Goal: Check status

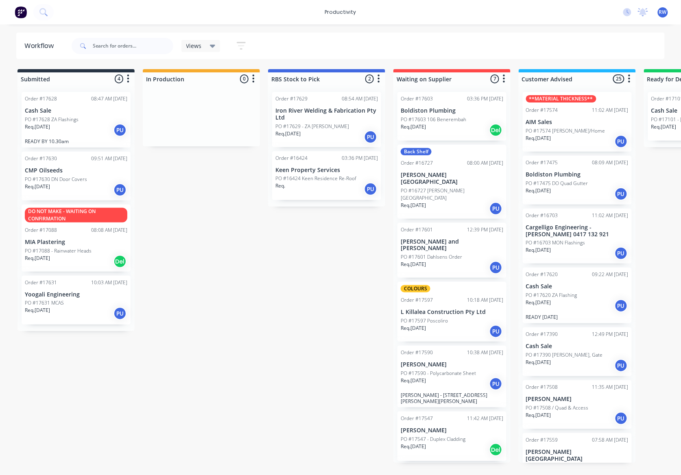
click at [50, 129] on p "Req. [DATE]" at bounding box center [37, 126] width 25 height 7
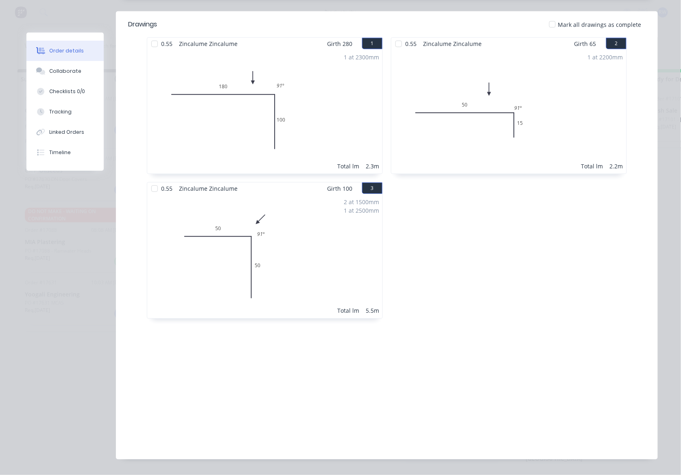
scroll to position [54, 0]
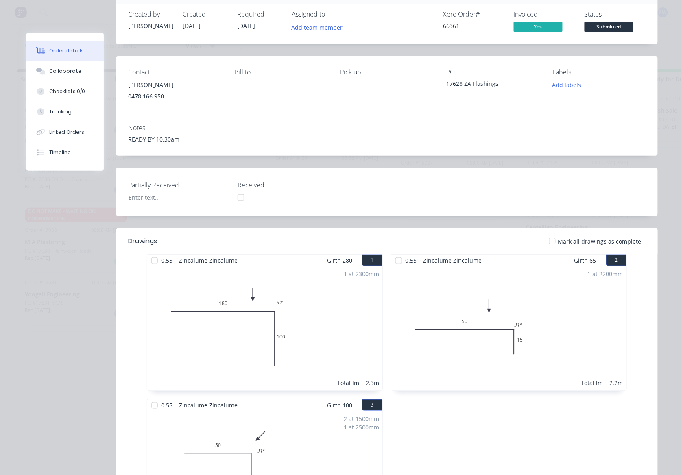
click at [551, 240] on div at bounding box center [552, 241] width 16 height 16
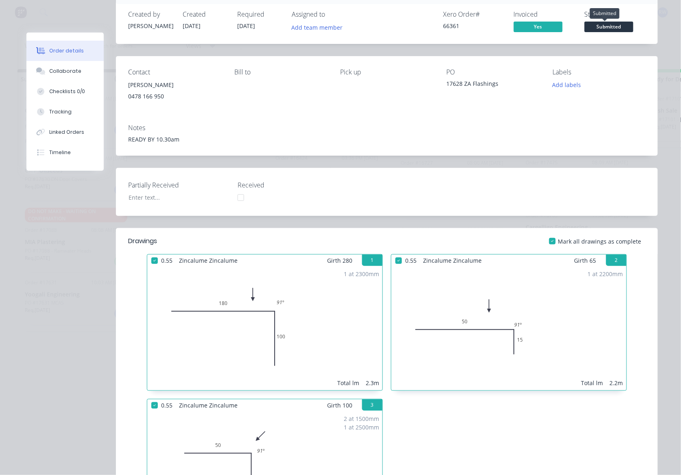
click at [601, 26] on span "Submitted" at bounding box center [609, 27] width 49 height 10
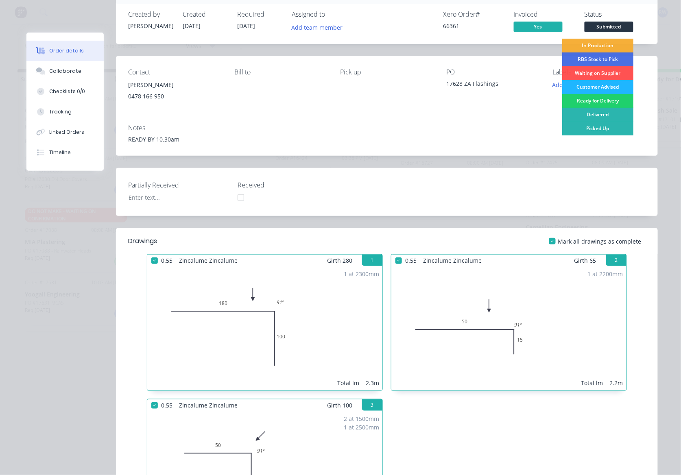
click at [599, 89] on div "Customer Advised" at bounding box center [597, 87] width 71 height 14
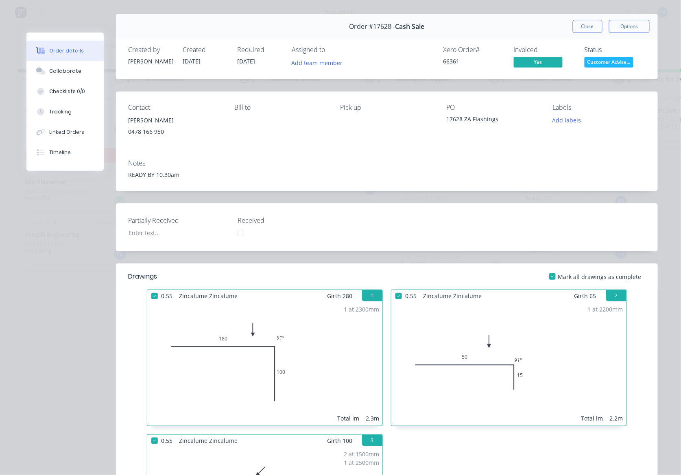
scroll to position [0, 0]
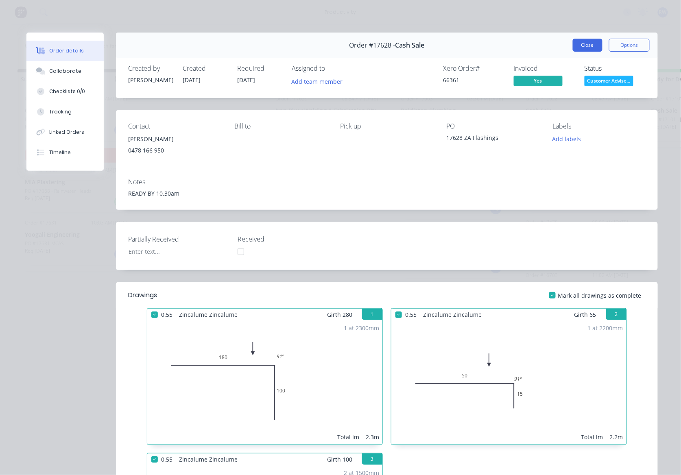
click at [582, 41] on button "Close" at bounding box center [588, 45] width 30 height 13
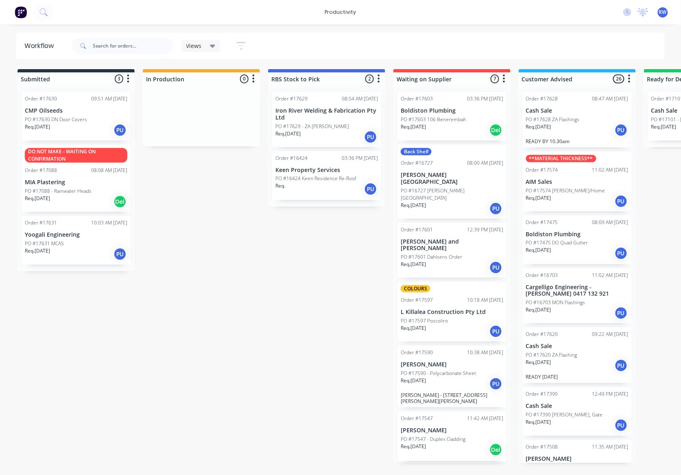
click at [570, 131] on div "Req. [DATE] PU" at bounding box center [577, 130] width 103 height 14
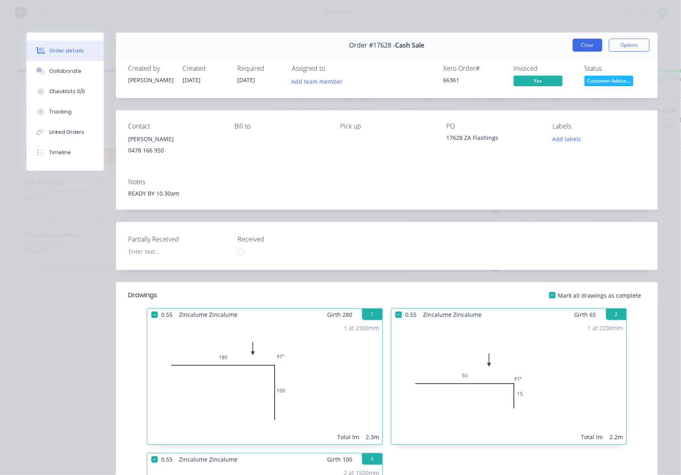
click at [575, 42] on button "Close" at bounding box center [588, 45] width 30 height 13
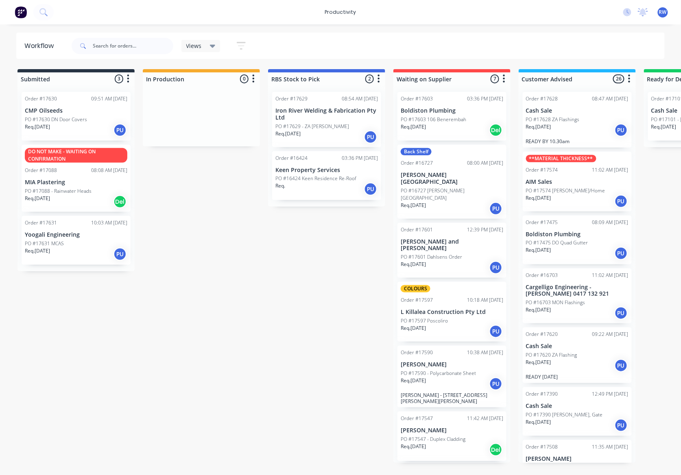
click at [582, 370] on div "Req. [DATE] PU" at bounding box center [577, 366] width 103 height 14
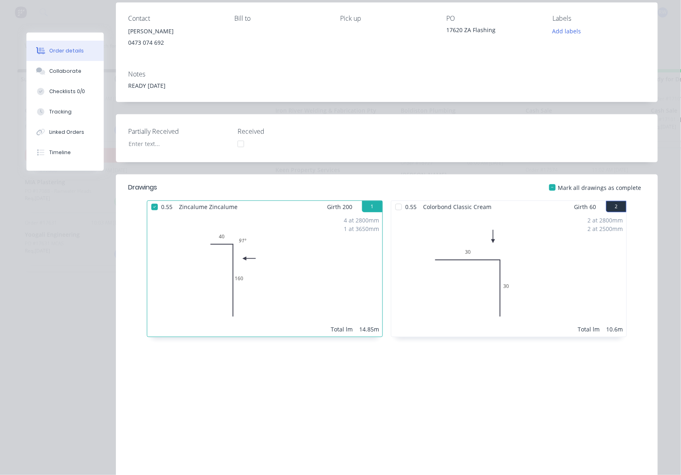
scroll to position [149, 0]
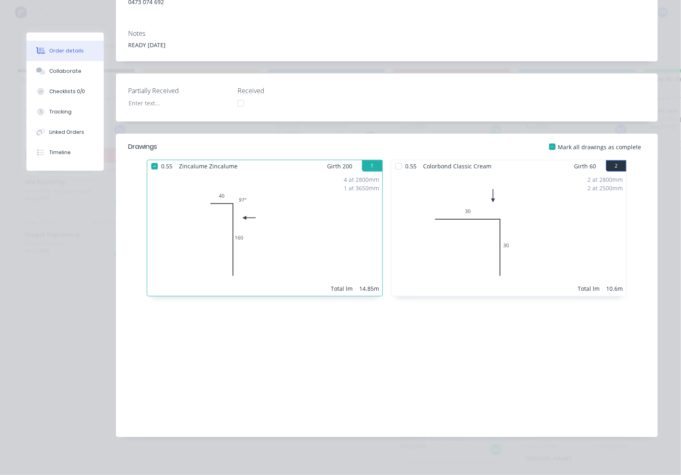
click at [394, 168] on div at bounding box center [399, 166] width 16 height 16
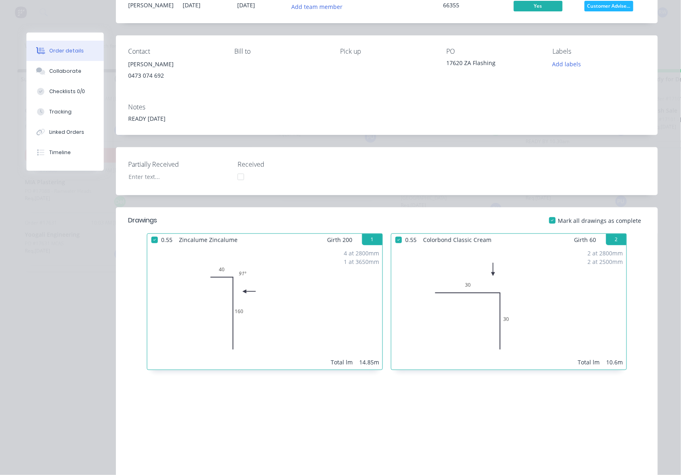
scroll to position [0, 0]
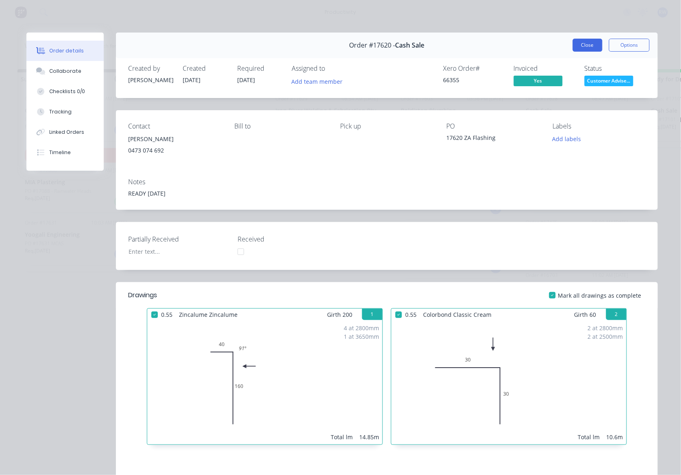
click at [588, 44] on button "Close" at bounding box center [588, 45] width 30 height 13
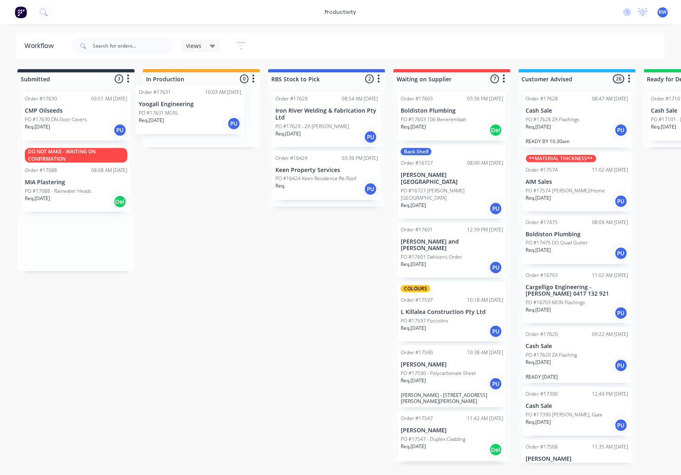
drag, startPoint x: 56, startPoint y: 248, endPoint x: 179, endPoint y: 107, distance: 186.9
click at [179, 107] on div "Submitted 3 Sort By Created date Required date Order number Customer name Most …" at bounding box center [495, 266] width 1003 height 394
